Goal: Check status

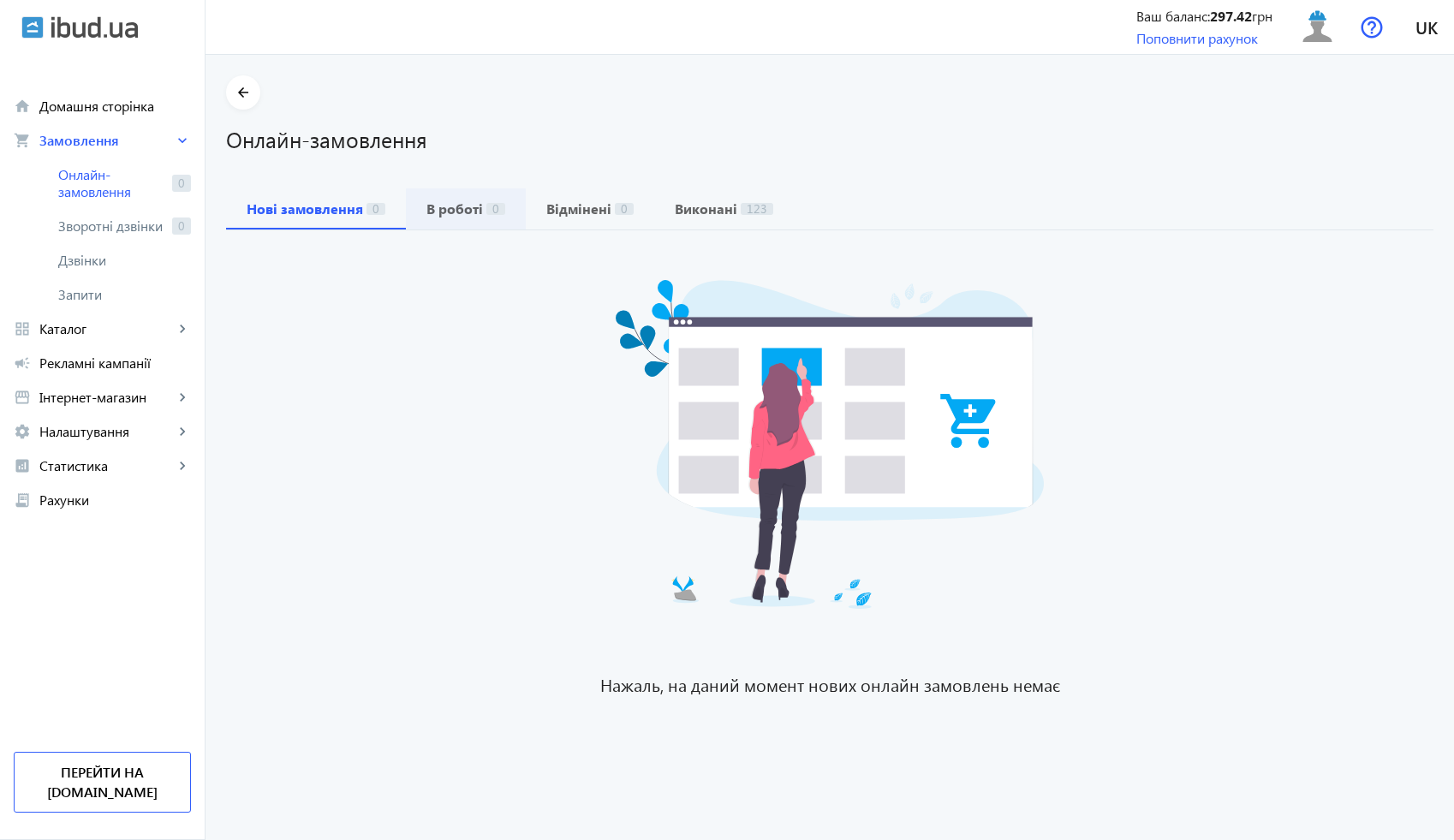
click at [434, 216] on b "В роботі" at bounding box center [455, 209] width 57 height 14
click at [300, 203] on b "Нові замовлення" at bounding box center [304, 209] width 116 height 14
click at [466, 203] on b "В роботі" at bounding box center [455, 209] width 57 height 14
